Goal: Browse casually: Explore the website without a specific task or goal

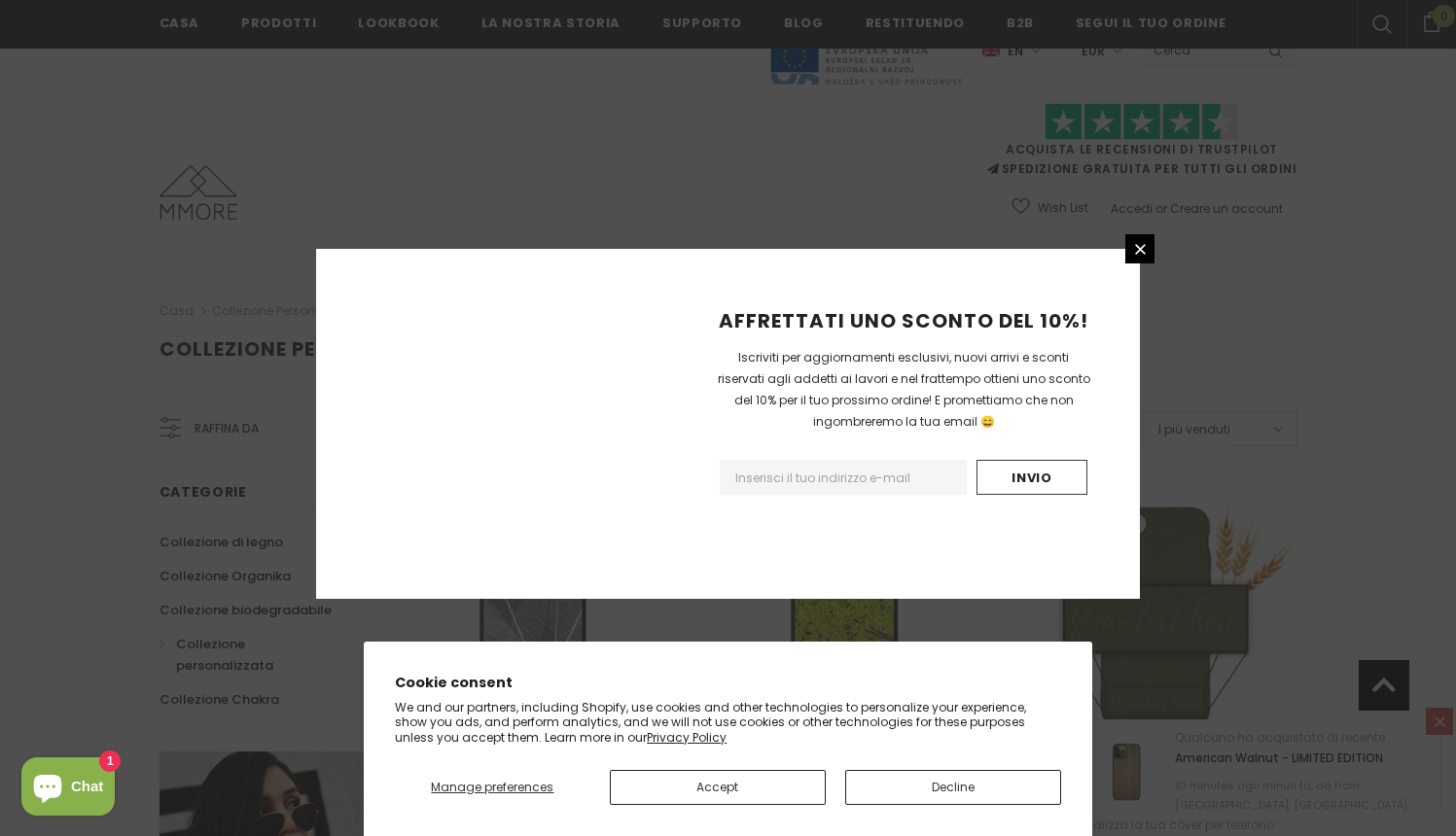
scroll to position [1307, 0]
